Goal: Task Accomplishment & Management: Complete application form

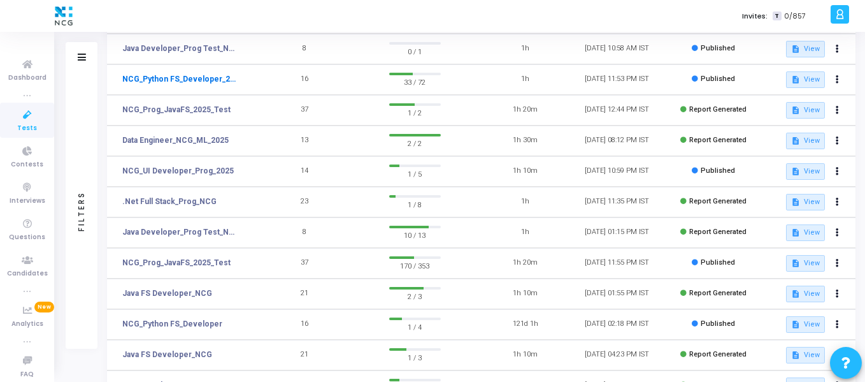
scroll to position [179, 0]
click at [219, 258] on link "NCG_Prog_JavaFS_2025_Test" at bounding box center [176, 261] width 108 height 11
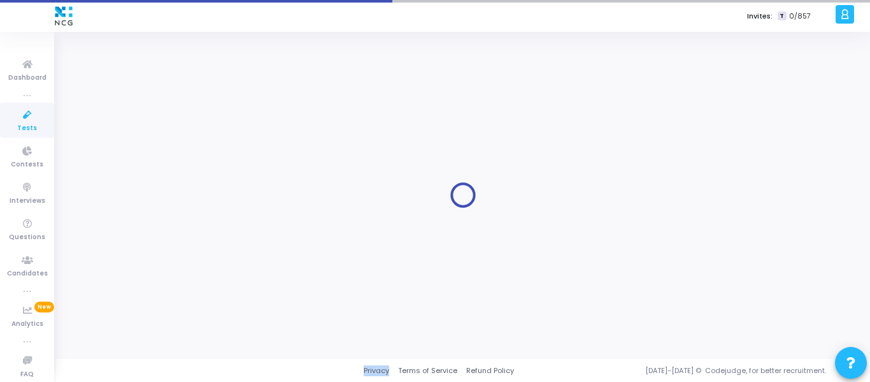
click at [219, 258] on div at bounding box center [463, 195] width 782 height 308
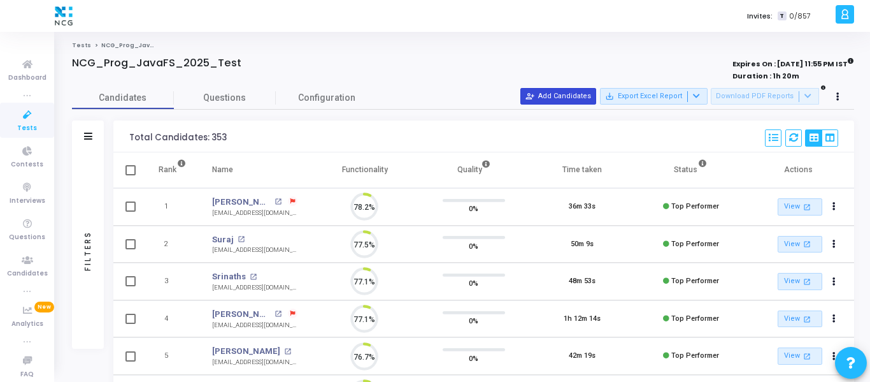
click at [578, 96] on button "person_add_alt Add Candidates" at bounding box center [558, 96] width 76 height 17
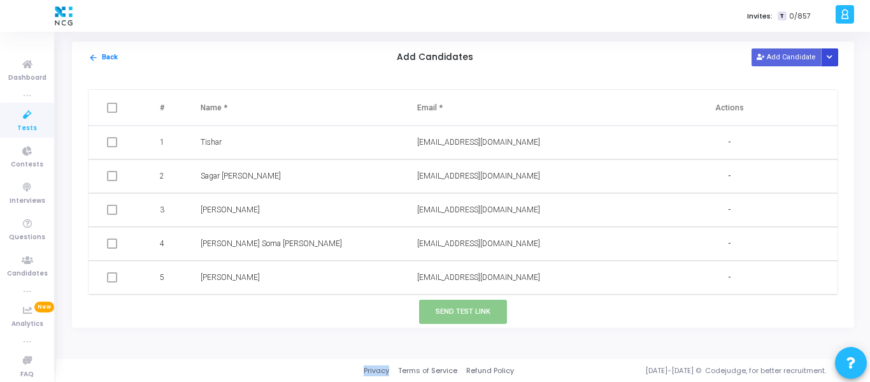
click at [831, 57] on icon "Button group with nested dropdown" at bounding box center [830, 57] width 6 height 6
click at [767, 80] on button "Upload Candidate List" at bounding box center [783, 81] width 97 height 17
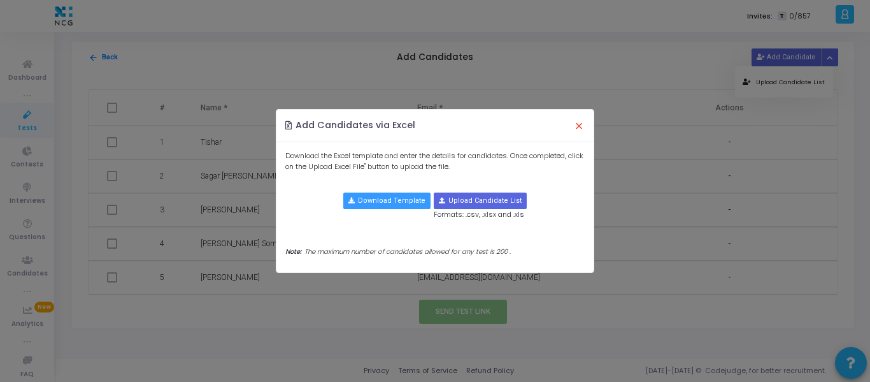
click at [484, 192] on div "Download the Excel template and enter the details for candidates. Once complete…" at bounding box center [434, 207] width 317 height 130
click at [484, 197] on input "file" at bounding box center [480, 200] width 92 height 15
type input "C:\fakepath\CodeJudge Test_Java.csv"
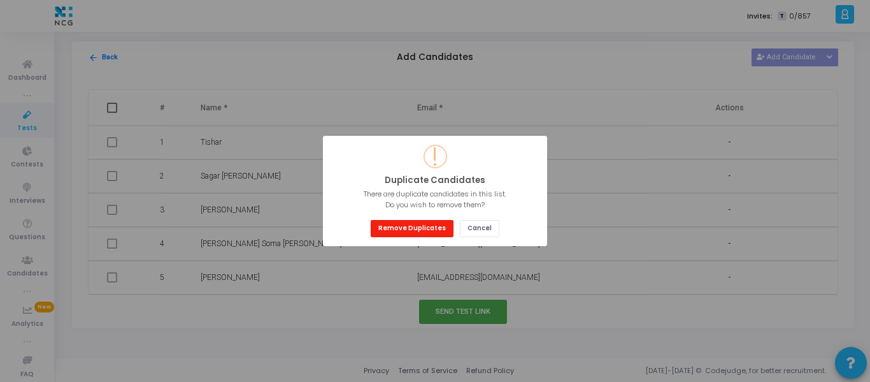
click at [436, 229] on button "Remove Duplicates" at bounding box center [412, 228] width 83 height 17
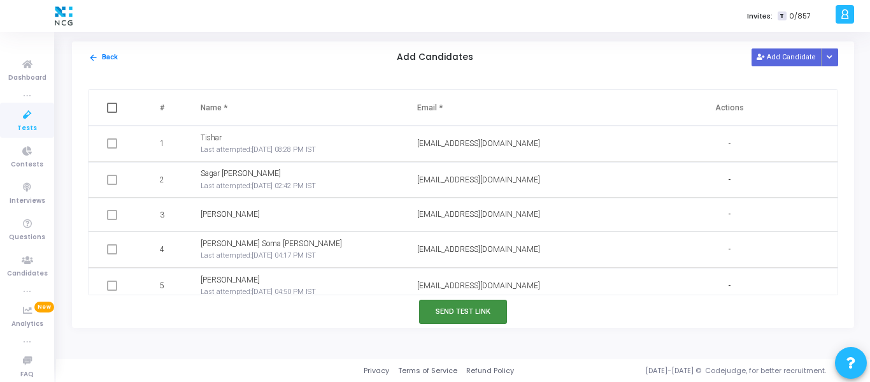
click at [470, 307] on button "Send Test Link" at bounding box center [463, 311] width 88 height 24
